Goal: Browse casually: Explore the website without a specific task or goal

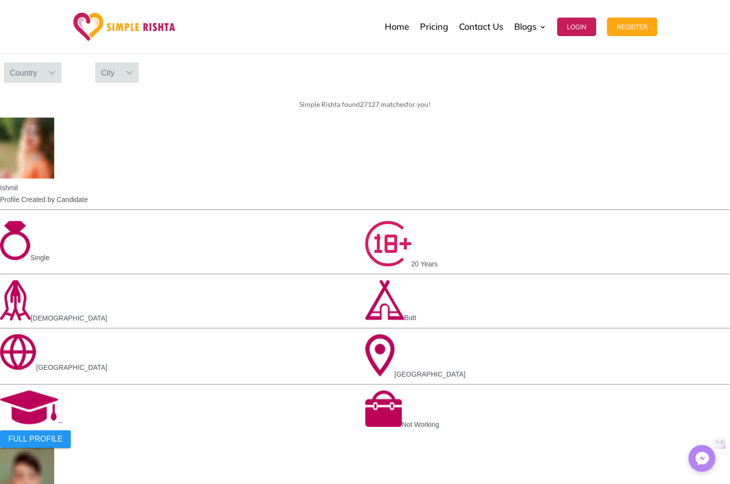
scroll to position [483, 0]
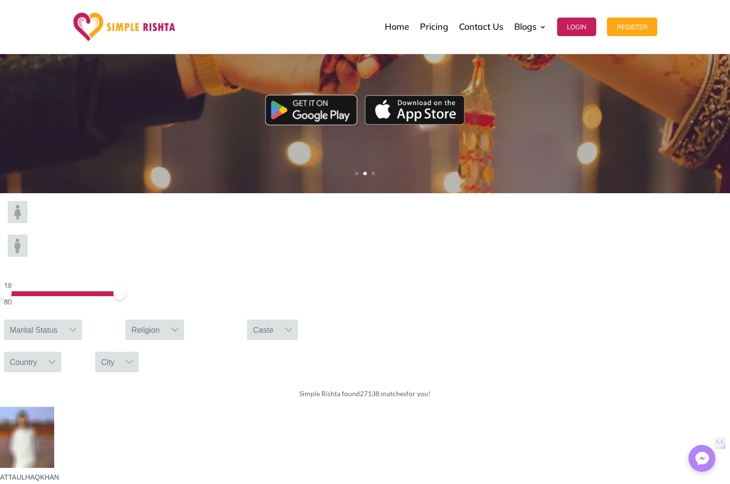
scroll to position [0, 0]
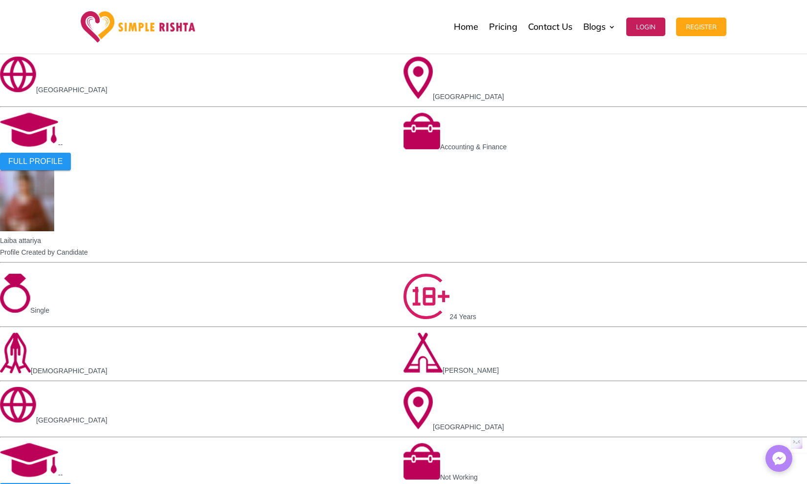
scroll to position [760, 0]
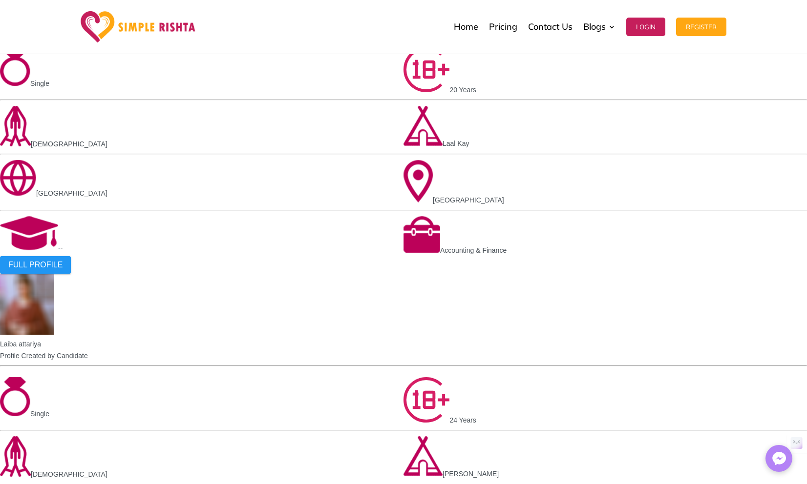
scroll to position [635, 0]
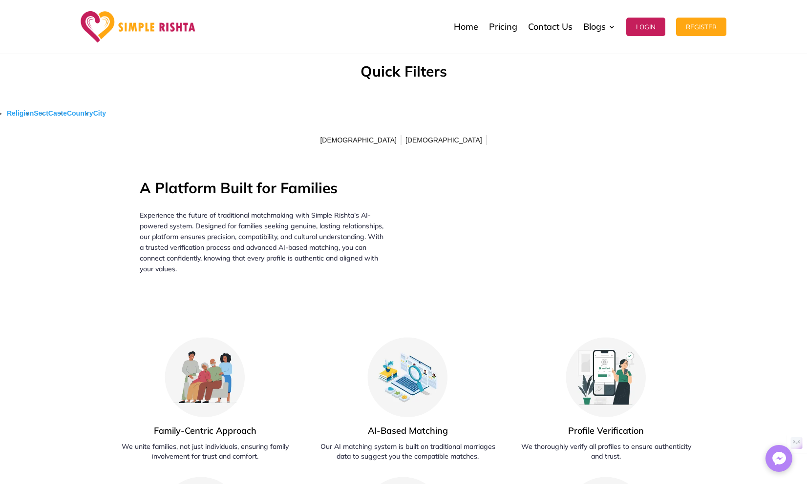
scroll to position [2559, 0]
